Goal: Task Accomplishment & Management: Use online tool/utility

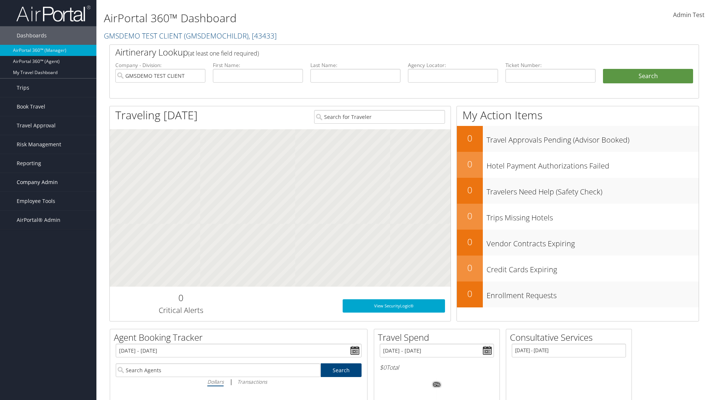
click at [48, 182] on span "Company Admin" at bounding box center [37, 182] width 41 height 19
click at [0, 0] on link "Technology Settings" at bounding box center [0, 0] width 0 height 0
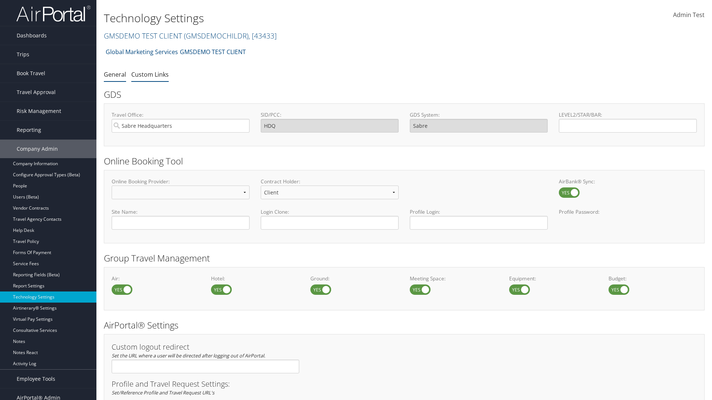
click at [150, 74] on link "Custom Links" at bounding box center [149, 74] width 37 height 8
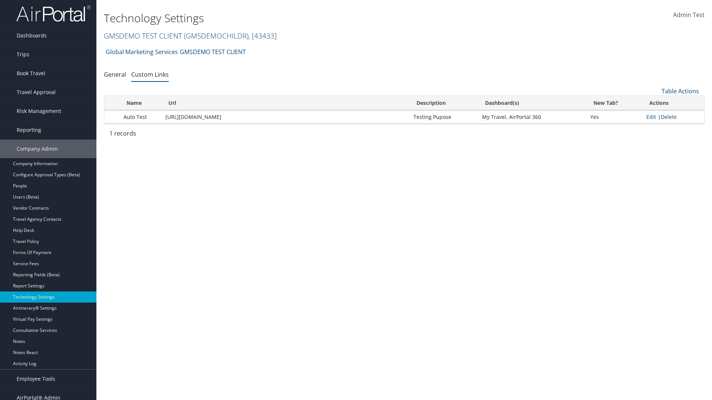
click at [142, 36] on link "GMSDEMO TEST CLIENT ( GMSDEMOCHILDR ) , [ 43433 ]" at bounding box center [190, 36] width 173 height 10
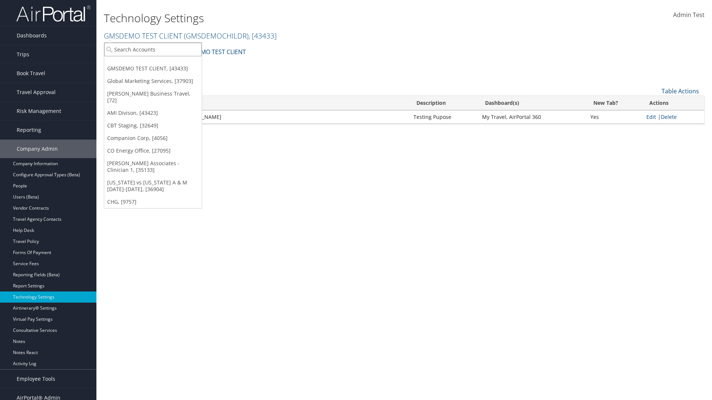
click at [153, 49] on input "search" at bounding box center [153, 50] width 98 height 14
type input "CBTSTG"
click at [153, 63] on div "CBT Staging (CBTSTG), [32649]" at bounding box center [153, 63] width 106 height 7
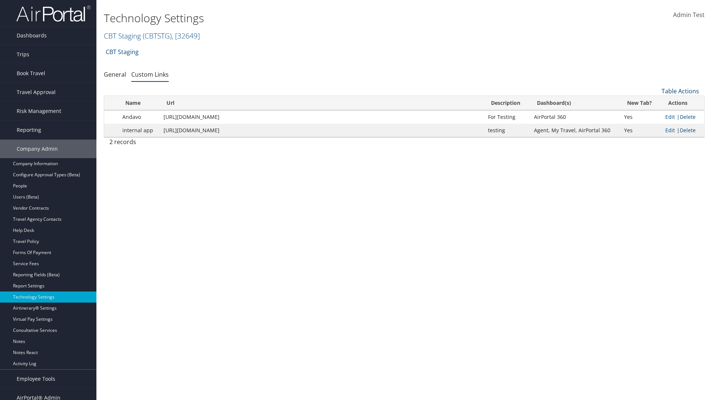
click at [680, 91] on link "Table Actions" at bounding box center [680, 91] width 37 height 8
click at [655, 103] on link "New Record" at bounding box center [656, 102] width 98 height 13
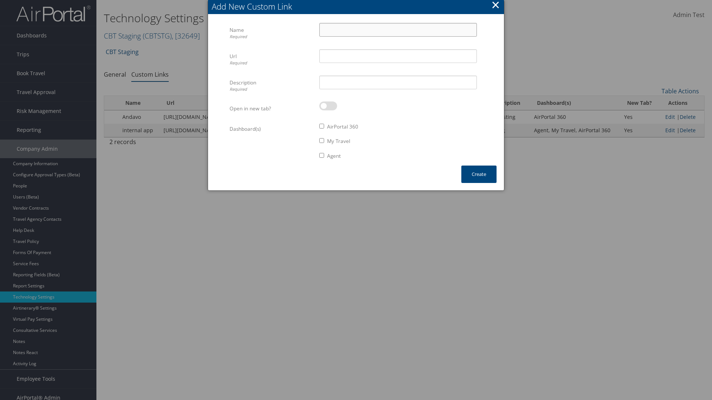
click at [398, 30] on input "Name Required" at bounding box center [398, 30] width 158 height 14
type input "Auto Test"
click at [398, 56] on input "Url Required" at bounding box center [398, 56] width 158 height 14
type input "https://staging.cbtat.com/client/technology/quicklinks"
click at [398, 82] on input "Description Required" at bounding box center [398, 83] width 158 height 14
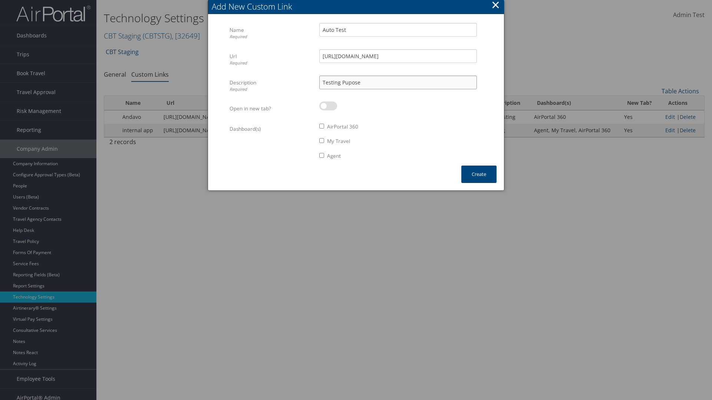
type input "Testing Pupose"
click at [328, 106] on label at bounding box center [328, 106] width 18 height 9
click at [328, 106] on input "checkbox" at bounding box center [325, 107] width 5 height 5
checkbox input "true"
click at [343, 127] on label "AirPortal 360" at bounding box center [342, 126] width 31 height 7
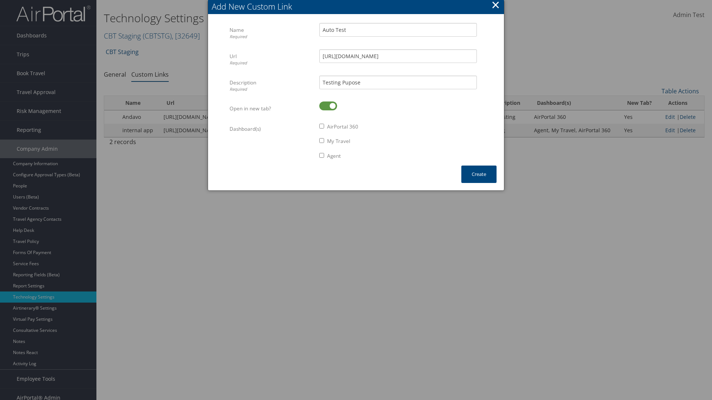
click at [324, 127] on input "AirPortal 360" at bounding box center [321, 126] width 5 height 5
checkbox input "true"
click at [339, 141] on label "My Travel" at bounding box center [338, 141] width 23 height 7
click at [324, 141] on input "My Travel" at bounding box center [321, 140] width 5 height 5
checkbox input "true"
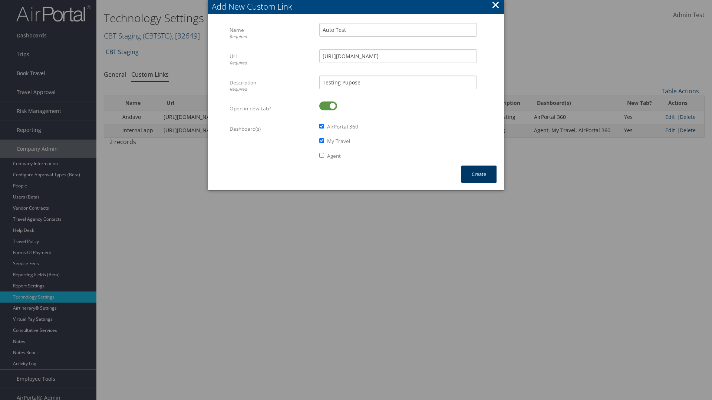
click at [479, 174] on button "Create" at bounding box center [478, 174] width 35 height 17
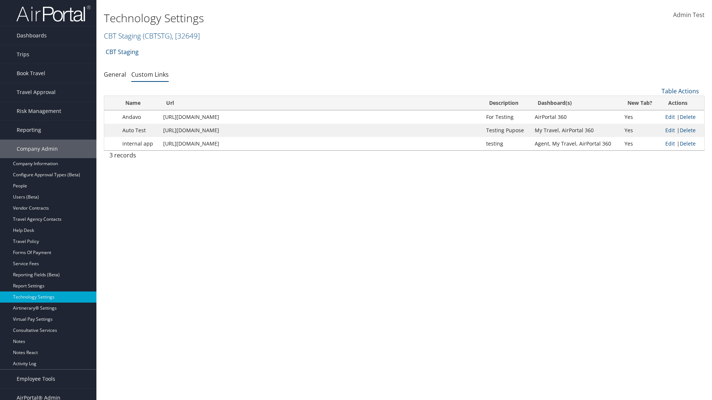
click at [48, 36] on link "Dashboards" at bounding box center [48, 35] width 96 height 19
click at [0, 0] on link "AirPortal 360™ (Manager)" at bounding box center [0, 0] width 0 height 0
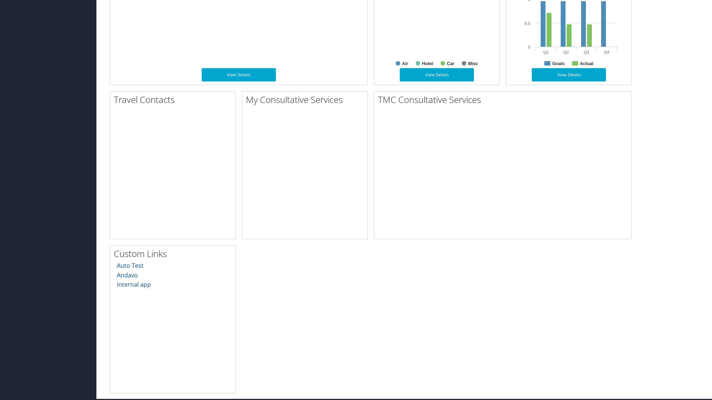
scroll to position [392, 0]
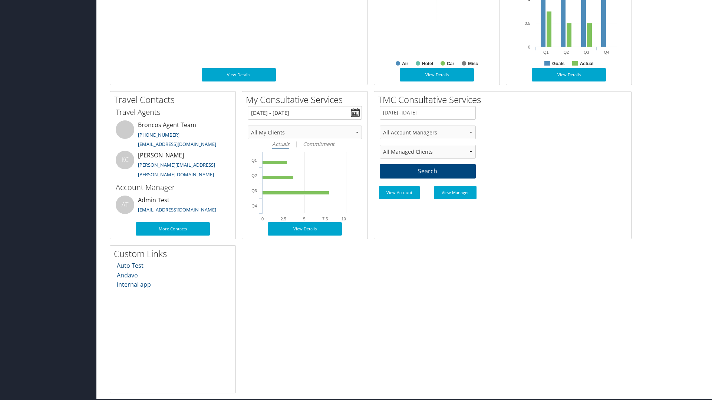
click at [130, 266] on link "Auto Test" at bounding box center [130, 266] width 27 height 8
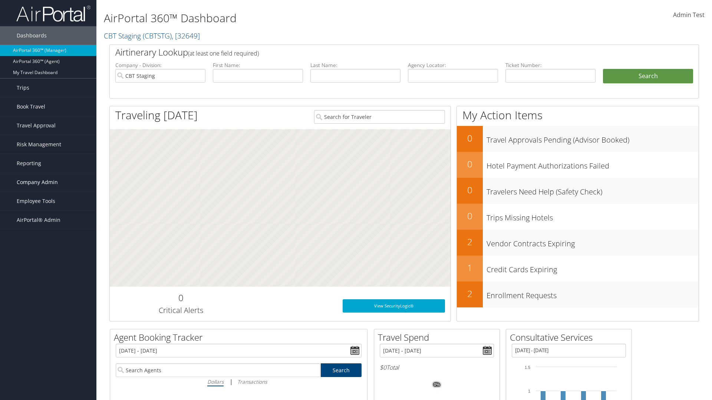
click at [48, 182] on span "Company Admin" at bounding box center [37, 182] width 41 height 19
click at [48, 331] on link "Technology Settings" at bounding box center [48, 330] width 96 height 11
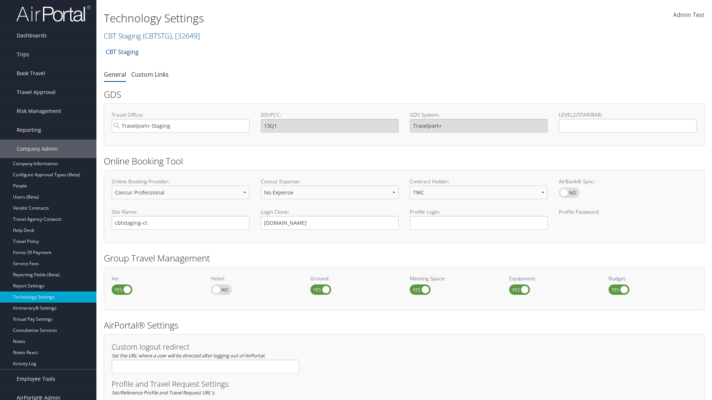
select select "4"
click at [150, 74] on link "Custom Links" at bounding box center [149, 74] width 37 height 8
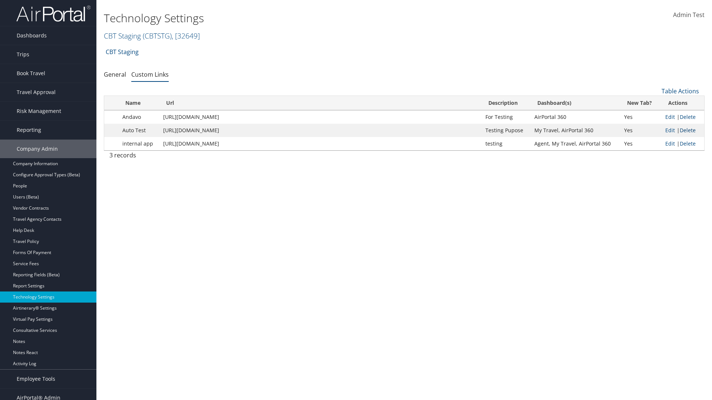
click at [688, 130] on link "Delete" at bounding box center [688, 130] width 16 height 7
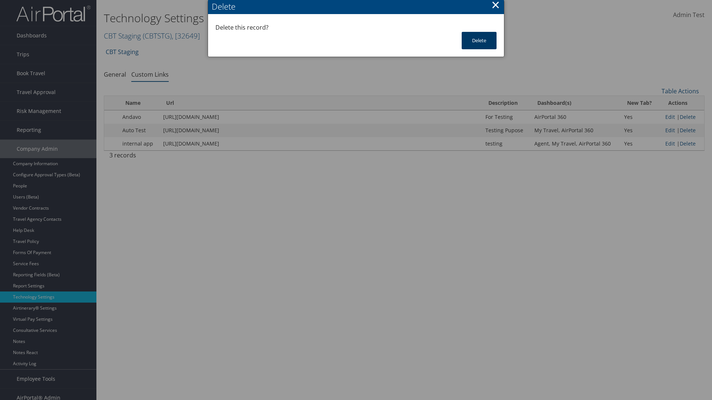
click at [479, 40] on button "Delete" at bounding box center [479, 40] width 35 height 17
